Goal: Transaction & Acquisition: Purchase product/service

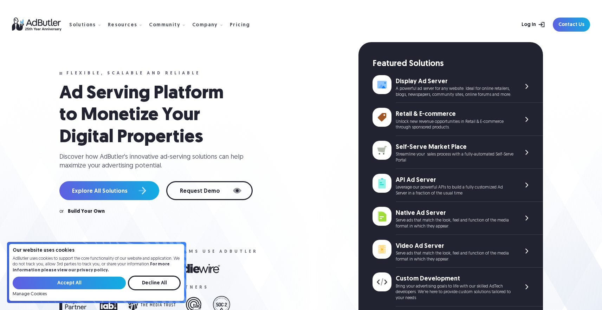
click at [537, 24] on link "Log In" at bounding box center [526, 25] width 46 height 14
click at [89, 211] on div "Build Your Own" at bounding box center [86, 211] width 37 height 5
click at [431, 86] on div "A powerful ad server for any website. Ideal for online retailers, blogs, newspa…" at bounding box center [455, 92] width 118 height 12
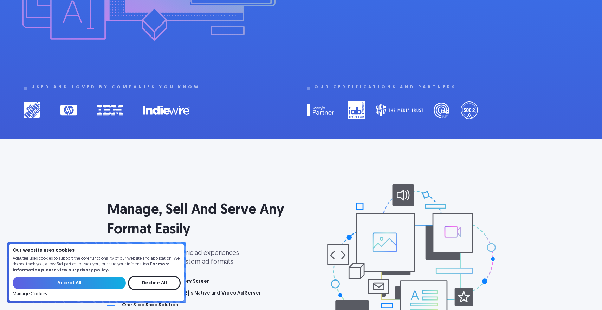
scroll to position [364, 0]
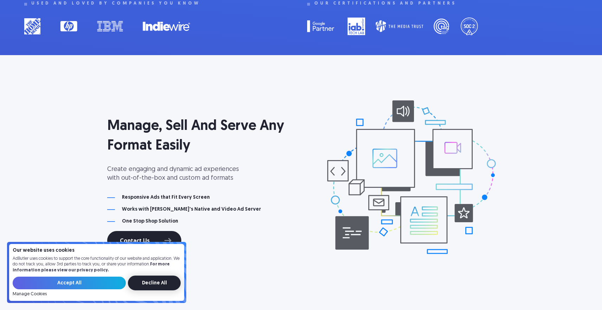
click at [143, 286] on input "Decline All" at bounding box center [154, 283] width 53 height 15
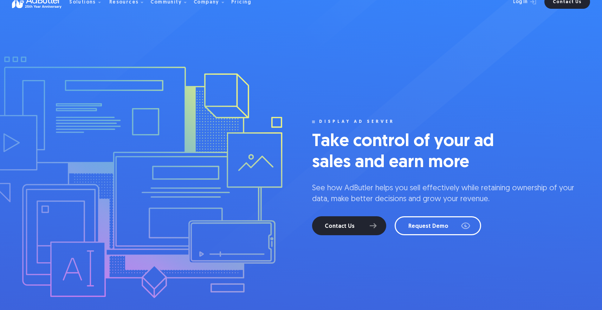
scroll to position [0, 0]
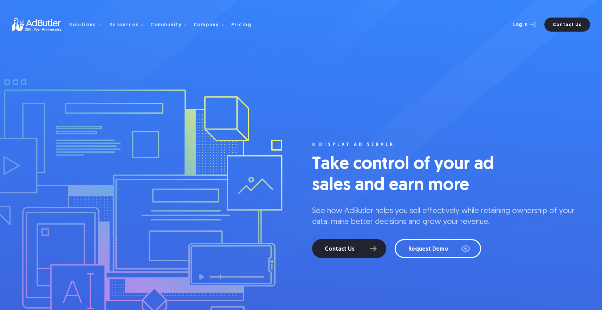
click at [231, 25] on div "Pricing" at bounding box center [241, 25] width 20 height 5
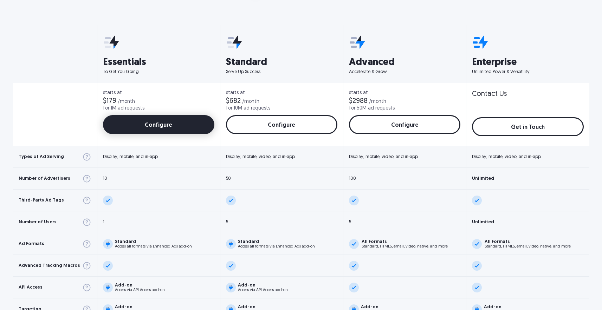
scroll to position [250, 0]
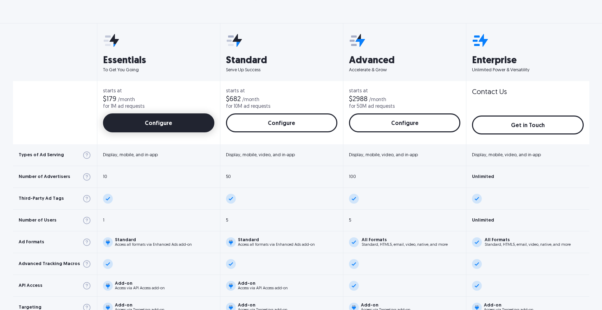
click at [157, 127] on link "Configure" at bounding box center [158, 122] width 111 height 19
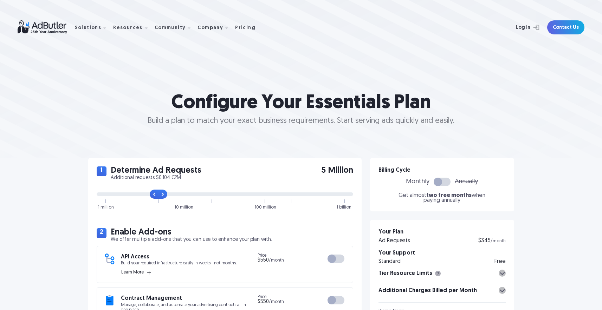
drag, startPoint x: 184, startPoint y: 196, endPoint x: 154, endPoint y: 198, distance: 31.0
click at [154, 196] on input "range" at bounding box center [225, 194] width 256 height 4
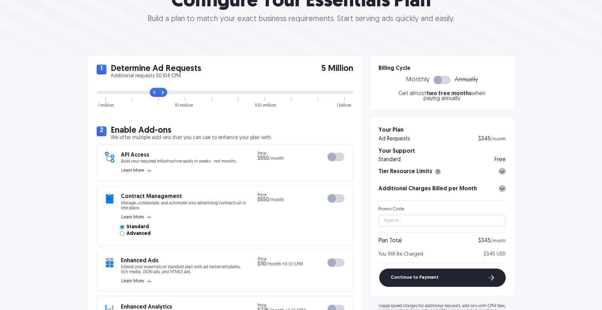
scroll to position [103, 0]
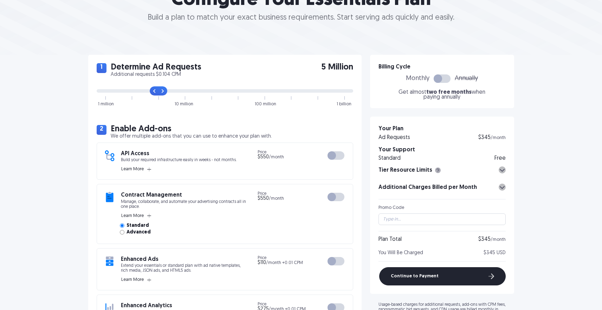
drag, startPoint x: 163, startPoint y: 93, endPoint x: 169, endPoint y: 93, distance: 6.4
click at [169, 93] on input "range" at bounding box center [225, 91] width 256 height 4
drag, startPoint x: 164, startPoint y: 92, endPoint x: 174, endPoint y: 92, distance: 9.8
click at [174, 92] on input "range" at bounding box center [225, 91] width 256 height 4
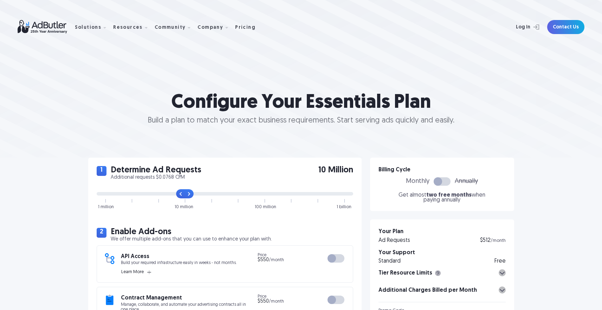
scroll to position [0, 0]
drag, startPoint x: 183, startPoint y: 196, endPoint x: 107, endPoint y: 193, distance: 76.3
type input "0"
click at [107, 193] on input "range" at bounding box center [225, 194] width 256 height 4
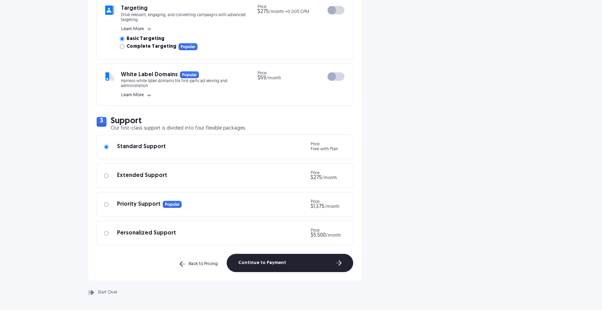
scroll to position [561, 0]
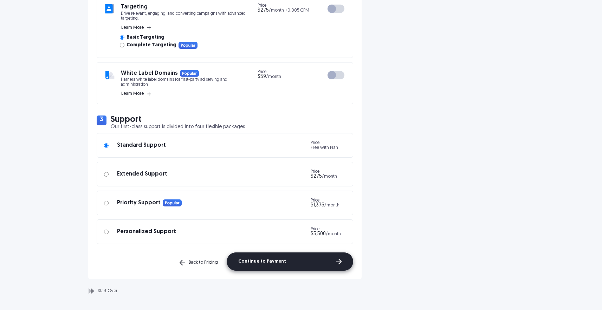
click at [266, 263] on span "Continue to Payment" at bounding box center [285, 262] width 94 height 6
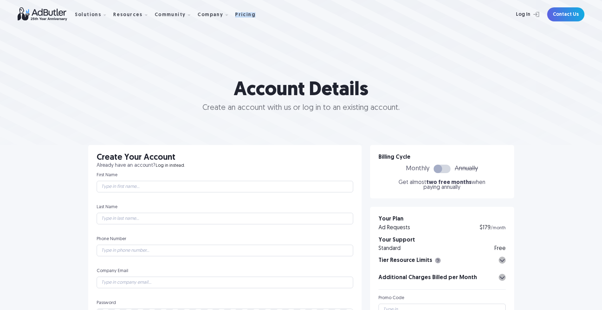
scroll to position [26, 0]
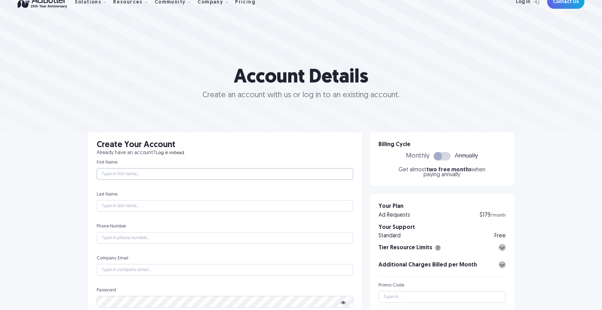
click at [190, 175] on input "text" at bounding box center [225, 174] width 256 height 11
type input "Taner"
type input "Dagdelen"
type input "17202205825"
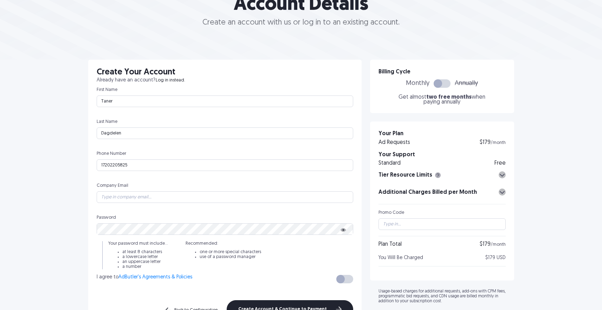
scroll to position [130, 0]
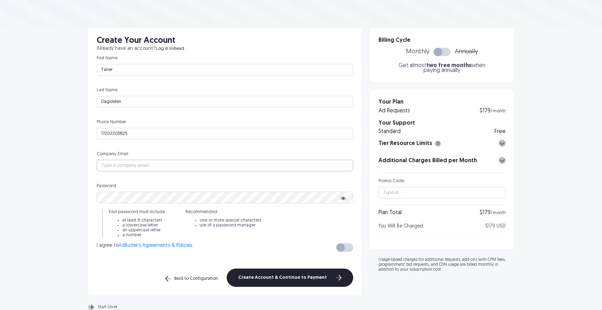
click at [126, 163] on input "text" at bounding box center [225, 165] width 256 height 11
type input "taner@unitegenomics.com"
click at [343, 200] on icon "button" at bounding box center [343, 198] width 6 height 4
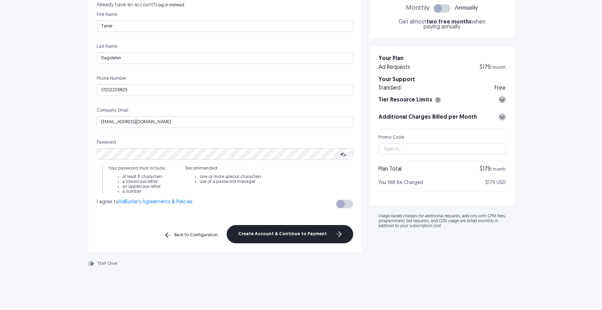
scroll to position [178, 0]
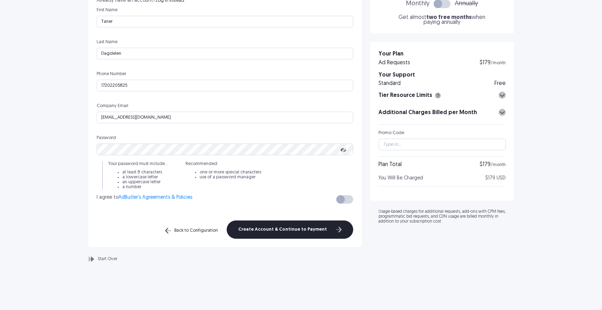
click at [344, 198] on div at bounding box center [344, 199] width 17 height 8
click at [274, 230] on span "Create Account & Continue to Payment" at bounding box center [285, 230] width 94 height 6
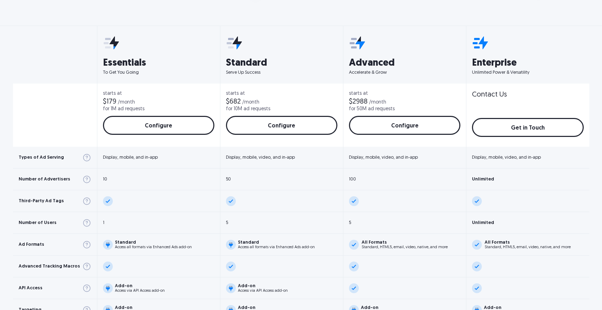
scroll to position [217, 0]
